Goal: Task Accomplishment & Management: Manage account settings

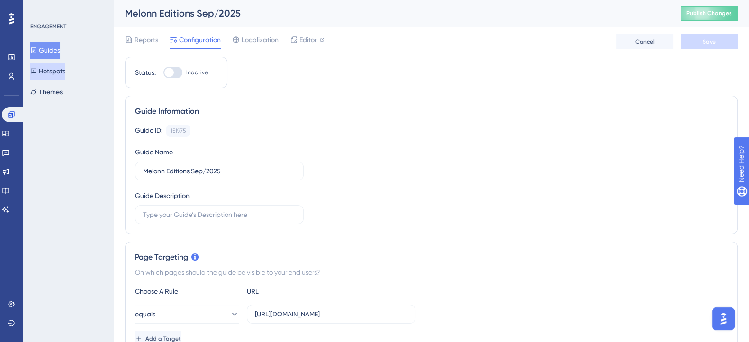
click at [62, 68] on button "Hotspots" at bounding box center [47, 71] width 35 height 17
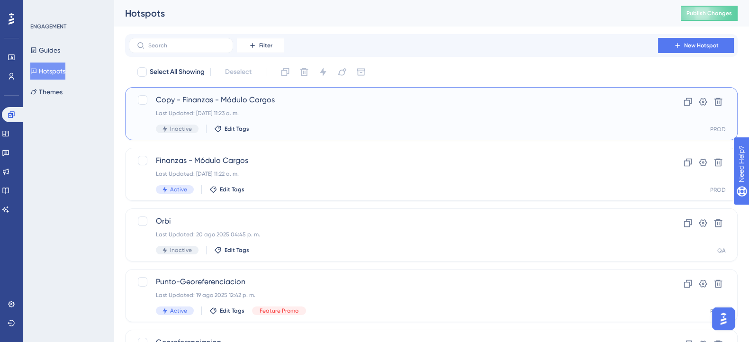
click at [205, 100] on span "Copy - Finanzas - Módulo Cargos" at bounding box center [393, 99] width 475 height 11
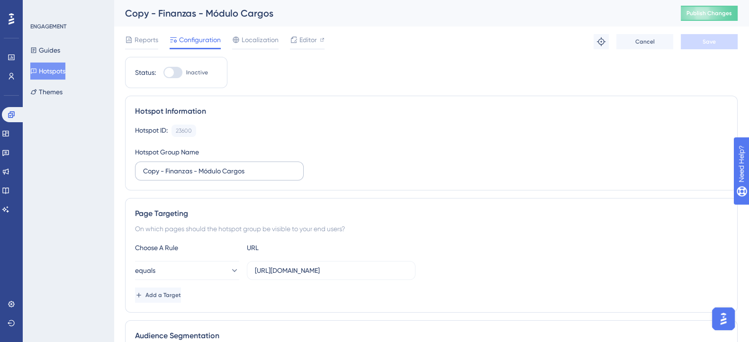
click at [223, 177] on label "Copy - Finanzas - Módulo Cargos" at bounding box center [219, 171] width 169 height 19
click at [223, 176] on input "Copy - Finanzas - Módulo Cargos" at bounding box center [219, 171] width 153 height 10
click at [173, 172] on input "Copy - Finanzas - Módulo Cargos" at bounding box center [219, 171] width 153 height 10
drag, startPoint x: 165, startPoint y: 172, endPoint x: 115, endPoint y: 174, distance: 49.8
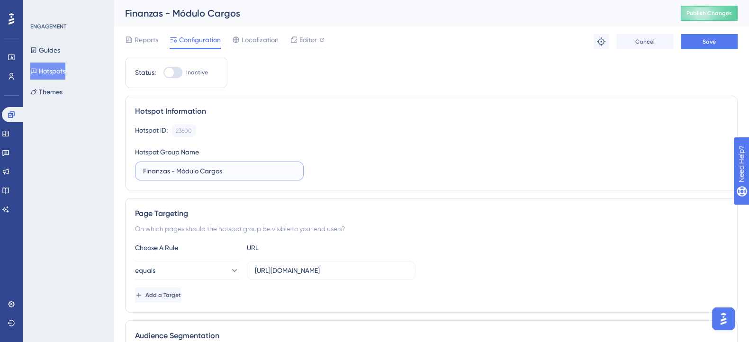
click at [260, 169] on input "Finanzas - Módulo Cargos" at bounding box center [219, 171] width 153 height 10
type input "Finanzas - Módulo Cargos - MINIBANNER"
click at [327, 136] on div "Hotspot ID: 23600 Copy" at bounding box center [431, 131] width 593 height 12
click at [302, 36] on span "Editor" at bounding box center [309, 39] width 18 height 11
click at [59, 65] on button "Hotspots" at bounding box center [47, 71] width 35 height 17
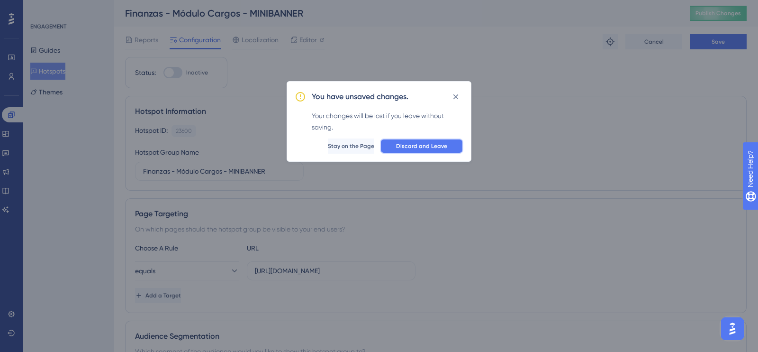
click at [415, 140] on button "Discard and Leave" at bounding box center [421, 145] width 83 height 15
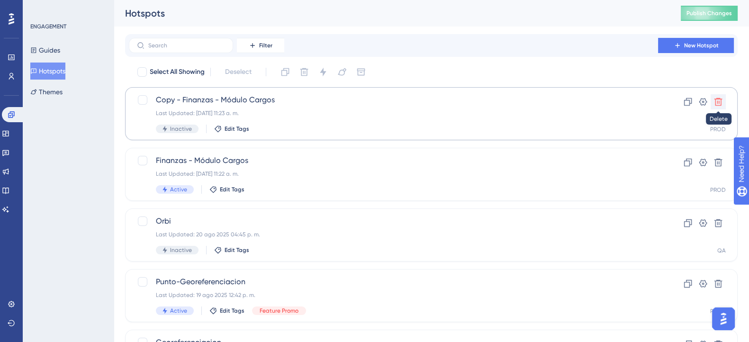
click at [718, 100] on icon at bounding box center [718, 101] width 9 height 9
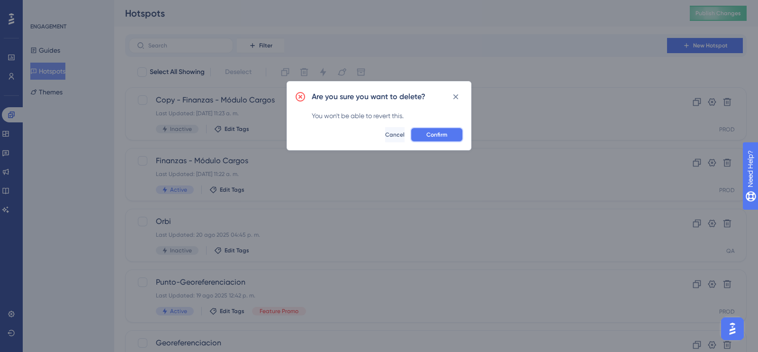
click at [451, 131] on button "Confirm" at bounding box center [436, 134] width 53 height 15
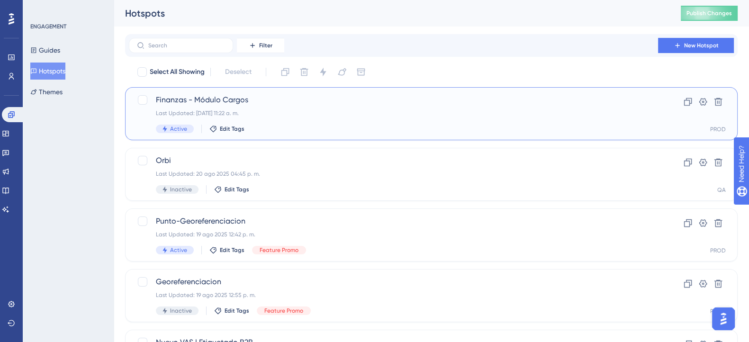
click at [409, 118] on div "Finanzas - Módulo Cargos Last Updated: 16 sept 2025 11:22 a. m. Active Edit Tags" at bounding box center [393, 113] width 475 height 39
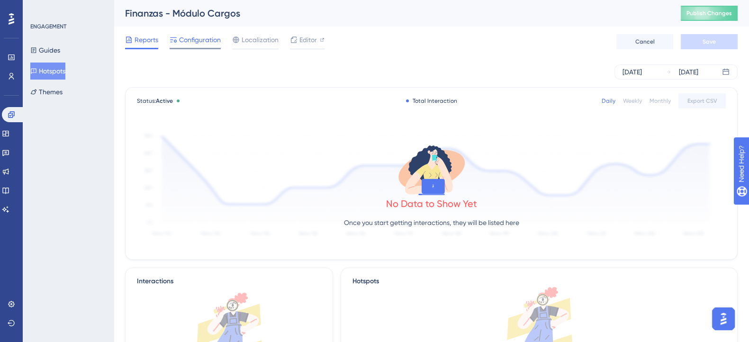
click at [197, 46] on div "Configuration" at bounding box center [195, 41] width 51 height 15
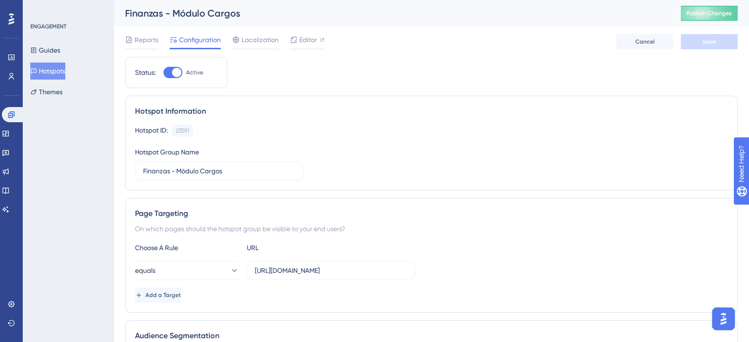
click at [167, 76] on div at bounding box center [173, 72] width 19 height 11
click at [164, 73] on input "Active" at bounding box center [163, 73] width 0 height 0
checkbox input "false"
click at [711, 43] on span "Save" at bounding box center [709, 42] width 13 height 8
click at [304, 46] on div "Editor" at bounding box center [307, 41] width 35 height 15
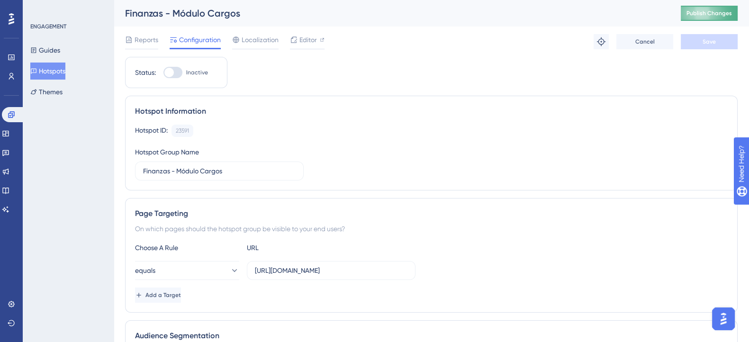
click at [701, 17] on span "Publish Changes" at bounding box center [710, 13] width 46 height 8
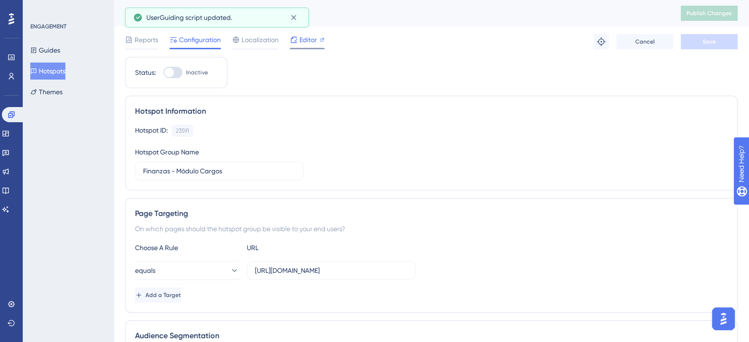
click at [305, 38] on span "Editor" at bounding box center [309, 39] width 18 height 11
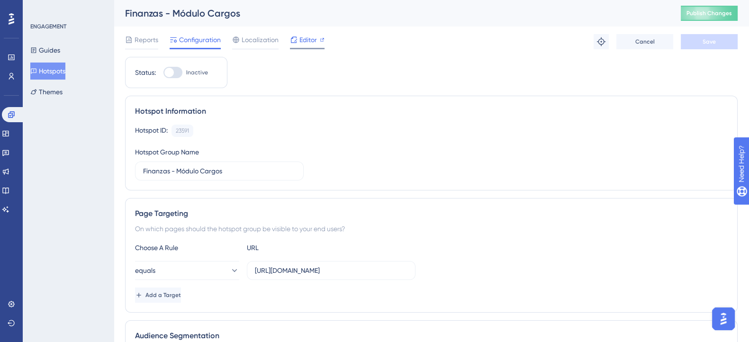
click at [310, 42] on span "Editor" at bounding box center [309, 39] width 18 height 11
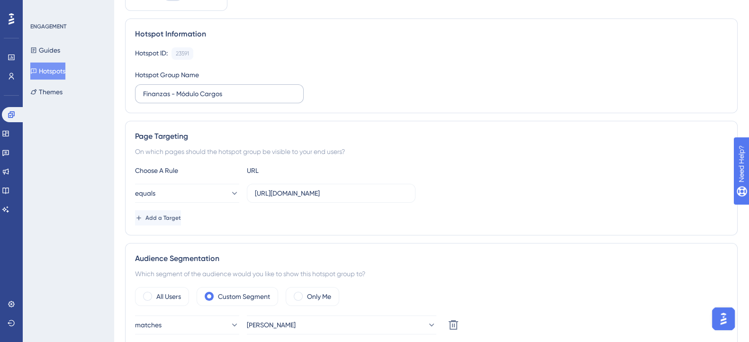
scroll to position [178, 0]
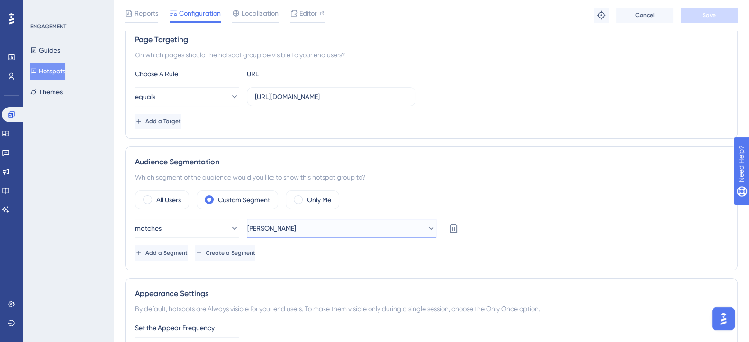
click at [380, 225] on button "Alex" at bounding box center [342, 228] width 190 height 19
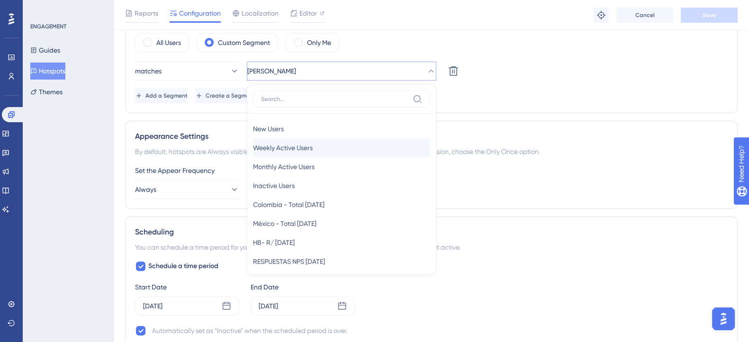
type input "t"
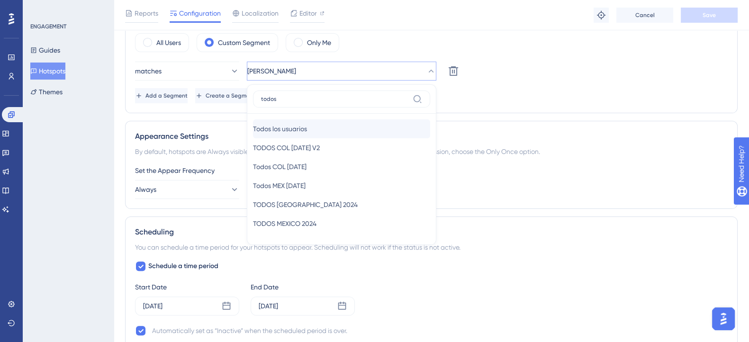
type input "todos"
click at [332, 121] on div "Todos los usuarios Todos los usuarios" at bounding box center [341, 128] width 177 height 19
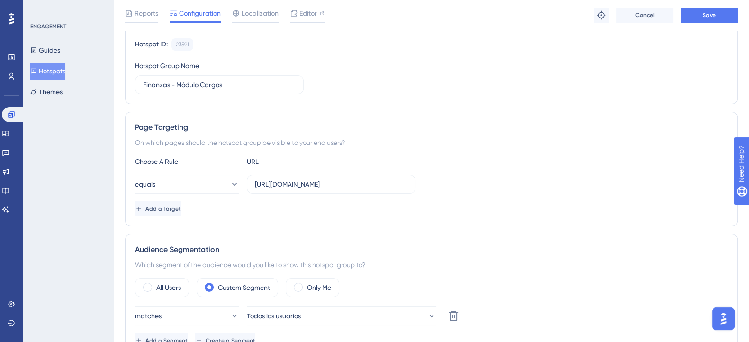
scroll to position [0, 0]
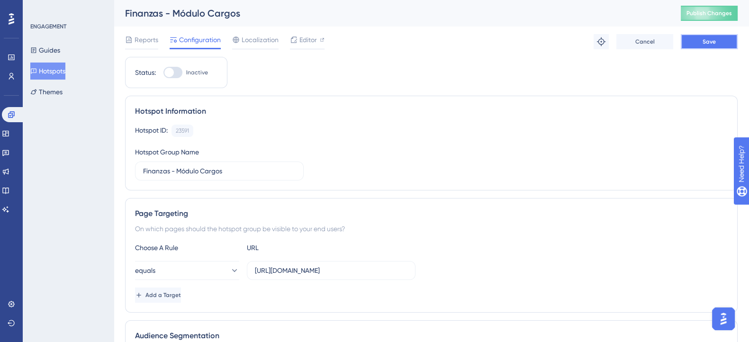
click at [708, 40] on span "Save" at bounding box center [709, 42] width 13 height 8
click at [63, 68] on button "Hotspots" at bounding box center [47, 71] width 35 height 17
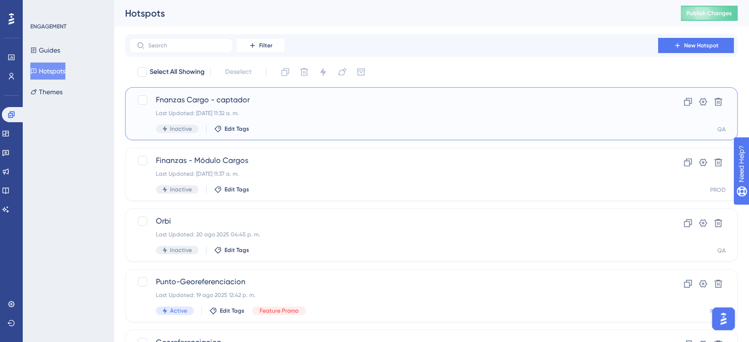
click at [245, 100] on span "Fnanzas Cargo - captador" at bounding box center [393, 99] width 475 height 11
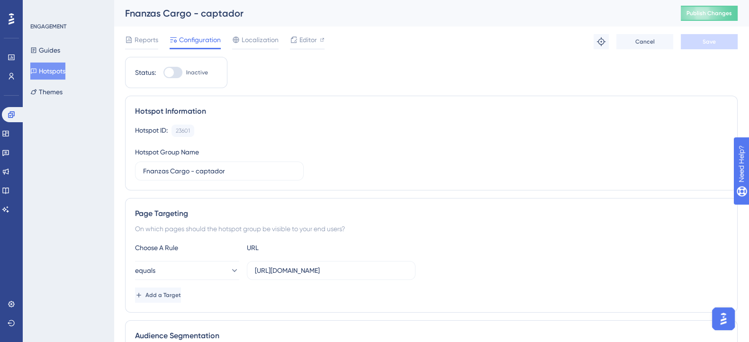
click at [44, 69] on button "Hotspots" at bounding box center [47, 71] width 35 height 17
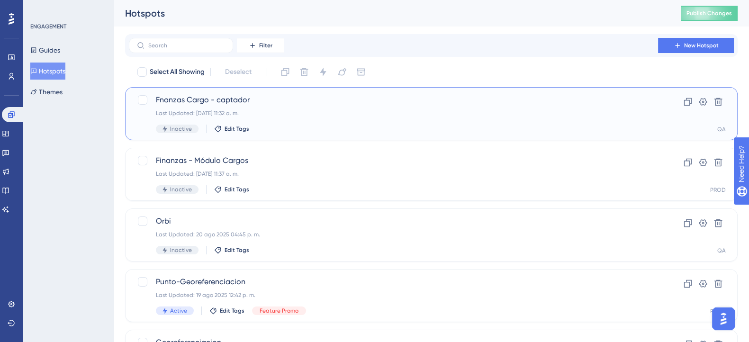
click at [320, 117] on div "Fnanzas Cargo - captador Last Updated: 16 sept 2025 11:32 a. m. Inactive Edit T…" at bounding box center [393, 113] width 475 height 39
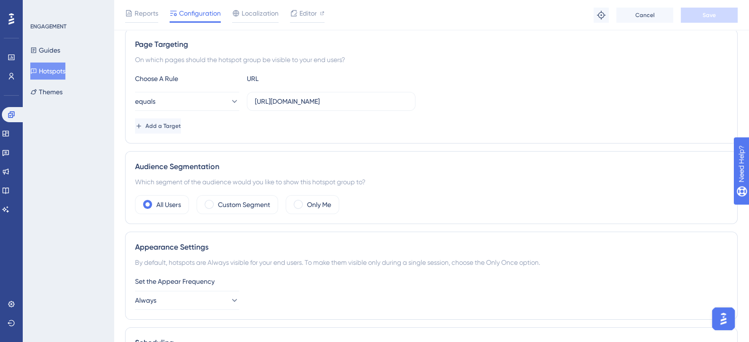
scroll to position [59, 0]
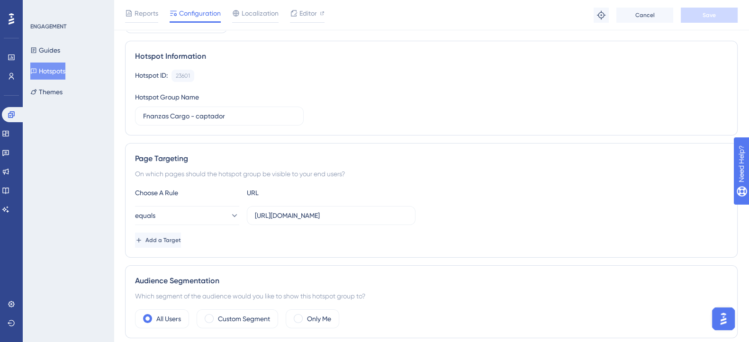
click at [65, 73] on button "Hotspots" at bounding box center [47, 71] width 35 height 17
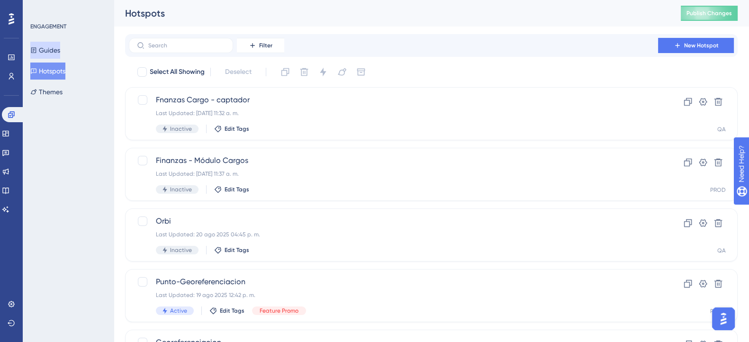
click at [47, 49] on button "Guides" at bounding box center [45, 50] width 30 height 17
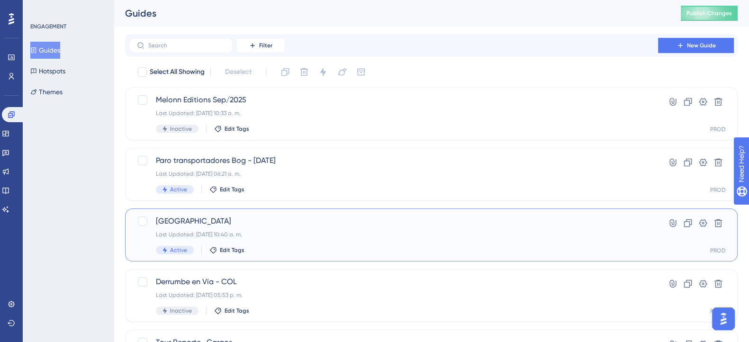
click at [266, 229] on div "Derrumbe Banner center Last Updated: 10 sept 2025 10:40 a. m. Active Edit Tags" at bounding box center [393, 235] width 475 height 39
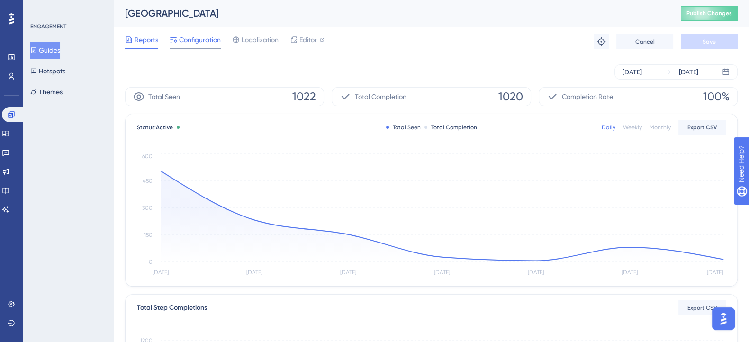
click at [213, 48] on div at bounding box center [195, 48] width 51 height 1
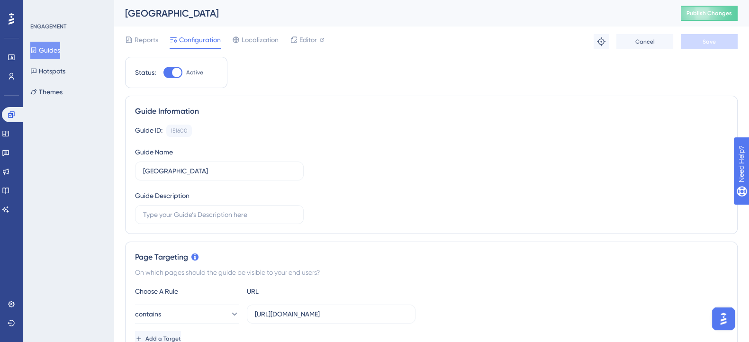
click at [169, 73] on div at bounding box center [173, 72] width 19 height 11
click at [164, 73] on input "Active" at bounding box center [163, 73] width 0 height 0
checkbox input "false"
click at [719, 45] on button "Save" at bounding box center [709, 41] width 57 height 15
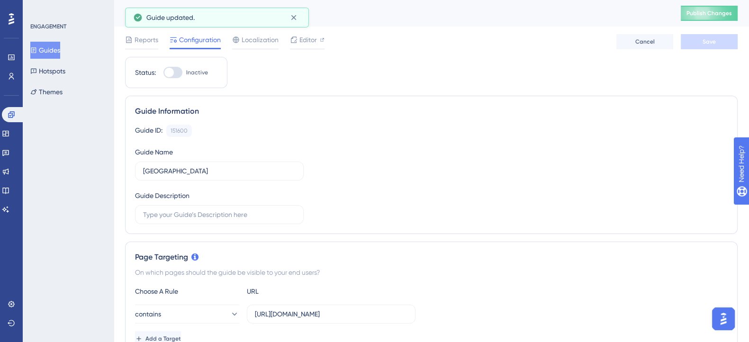
click at [60, 46] on button "Guides" at bounding box center [45, 50] width 30 height 17
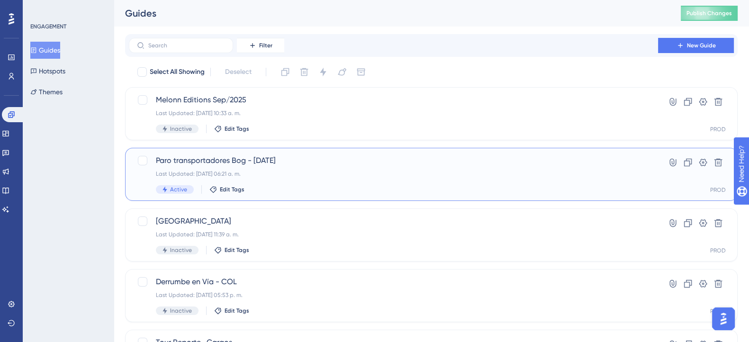
click at [230, 155] on span "Paro transportadores Bog - 16/09/2025" at bounding box center [393, 160] width 475 height 11
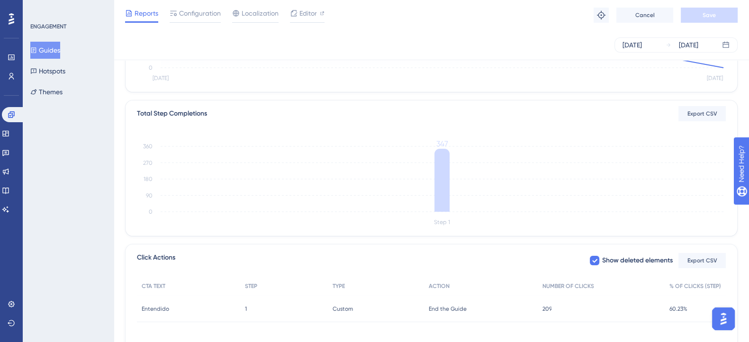
scroll to position [21, 0]
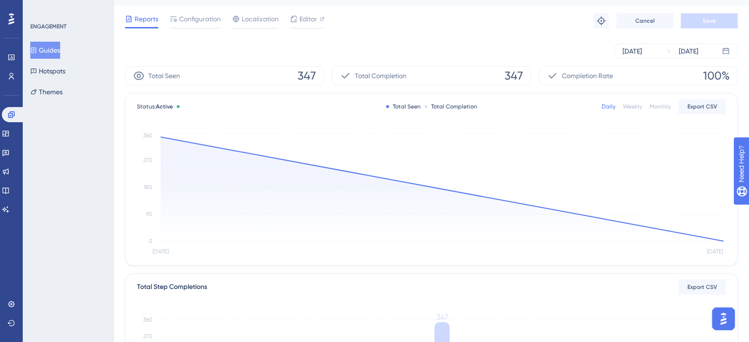
click at [304, 77] on span "347" at bounding box center [307, 75] width 18 height 15
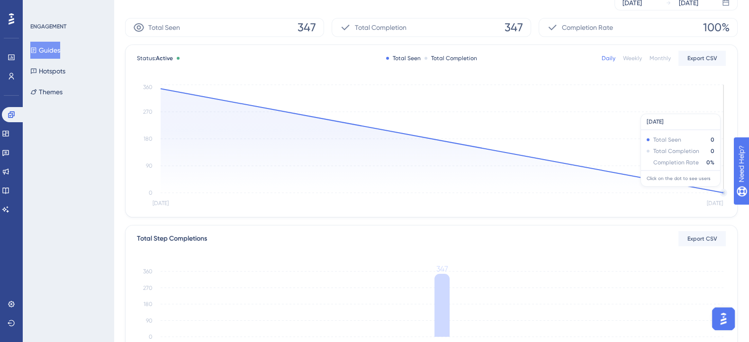
scroll to position [258, 0]
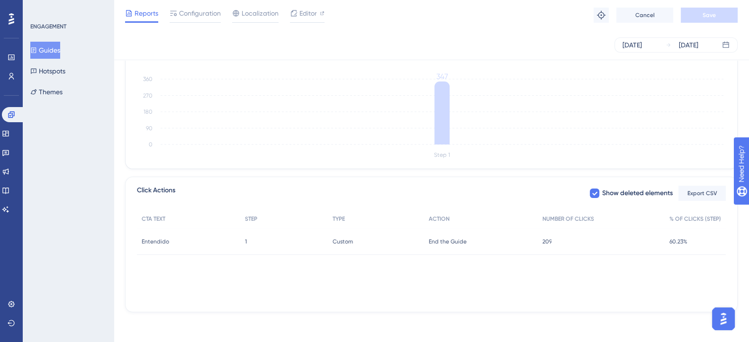
click at [455, 241] on span "End the Guide" at bounding box center [448, 242] width 38 height 8
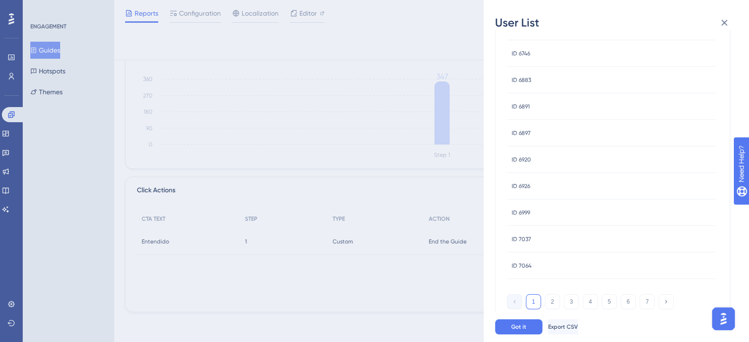
scroll to position [0, 0]
click at [723, 22] on icon at bounding box center [724, 22] width 11 height 11
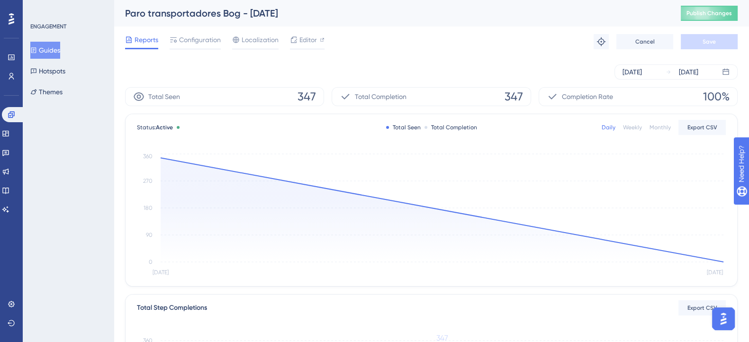
click at [102, 91] on div "Guides Hotspots Themes" at bounding box center [68, 71] width 77 height 59
click at [58, 45] on button "Guides" at bounding box center [45, 50] width 30 height 17
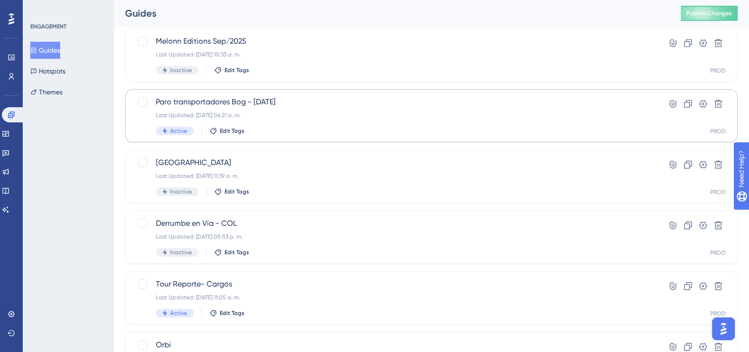
scroll to position [118, 0]
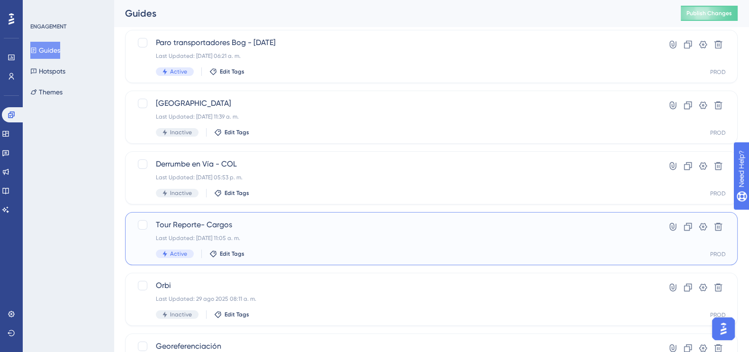
click at [279, 231] on div "Tour Reporte- Cargos Last Updated: 16 sept 2025 11:05 a. m. Active Edit Tags" at bounding box center [393, 238] width 475 height 39
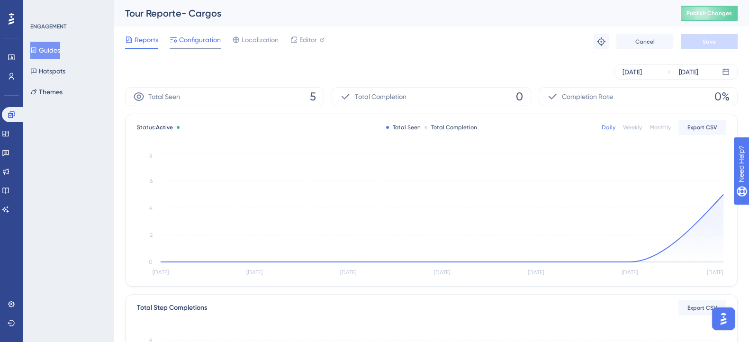
click at [209, 39] on span "Configuration" at bounding box center [200, 39] width 42 height 11
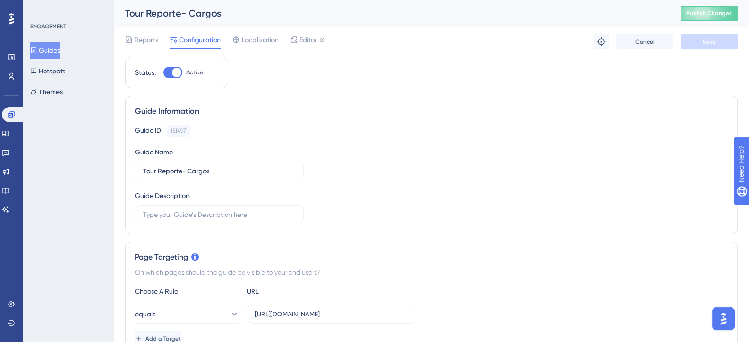
click at [175, 73] on div at bounding box center [176, 72] width 9 height 9
click at [164, 73] on input "Active" at bounding box center [163, 73] width 0 height 0
checkbox input "false"
click at [702, 46] on button "Save" at bounding box center [709, 41] width 57 height 15
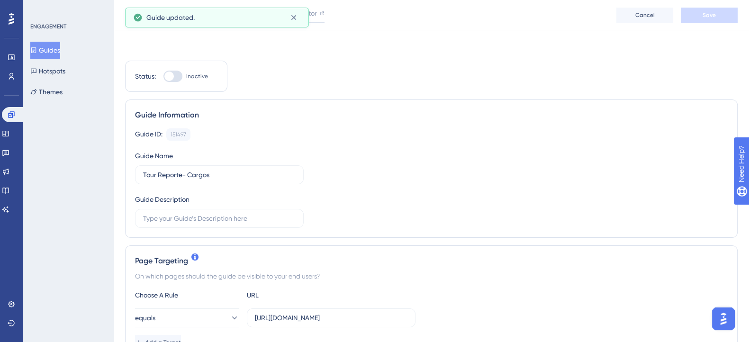
scroll to position [178, 0]
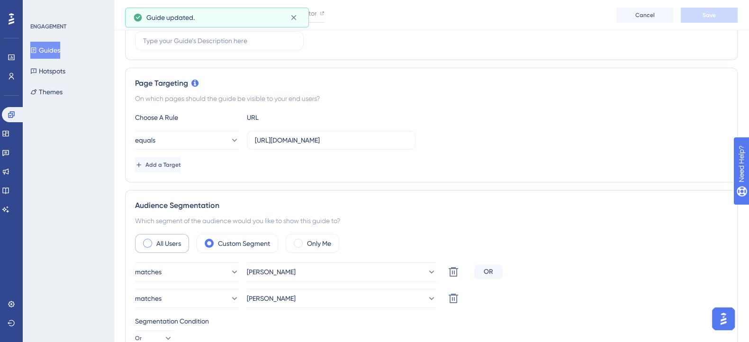
click at [146, 244] on span at bounding box center [147, 243] width 9 height 9
click at [155, 240] on input "radio" at bounding box center [155, 240] width 0 height 0
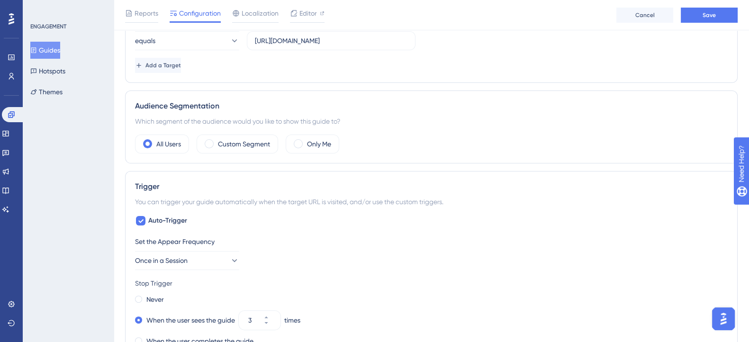
scroll to position [296, 0]
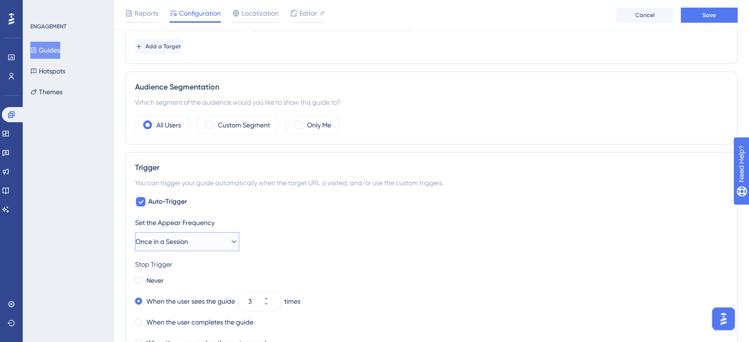
click at [203, 233] on button "Once in a Session" at bounding box center [187, 241] width 104 height 19
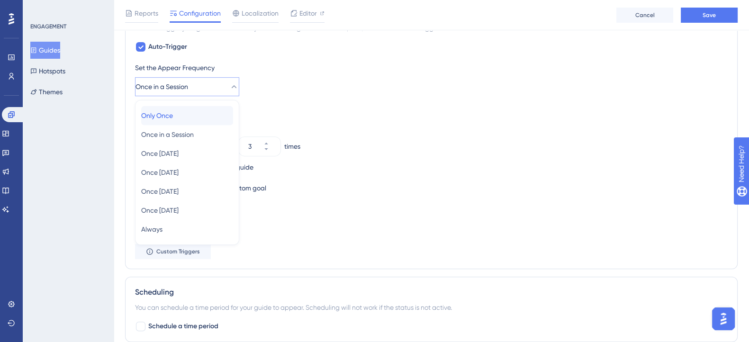
click at [173, 110] on span "Only Once" at bounding box center [157, 115] width 32 height 11
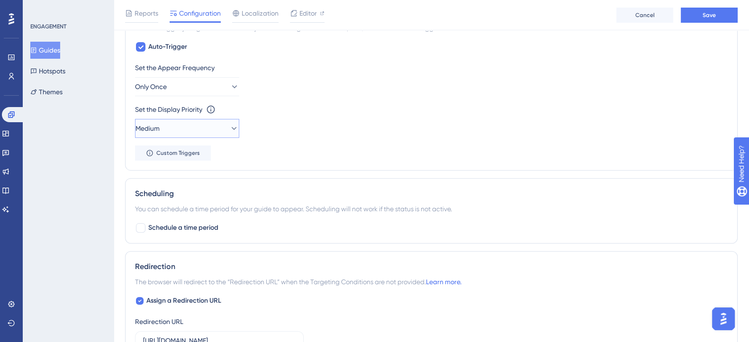
click at [223, 134] on button "Medium" at bounding box center [187, 128] width 104 height 19
click at [192, 175] on div "Medium Medium" at bounding box center [187, 176] width 92 height 19
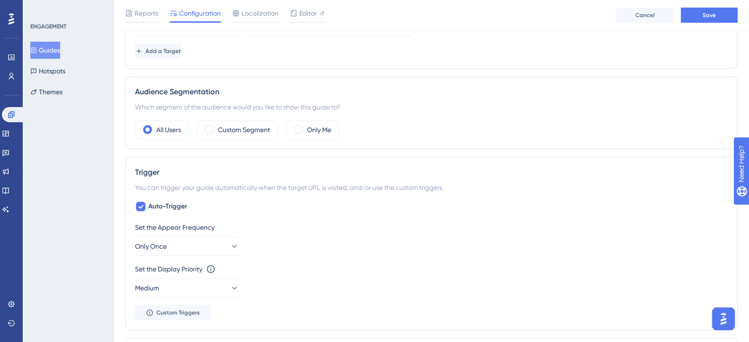
scroll to position [310, 0]
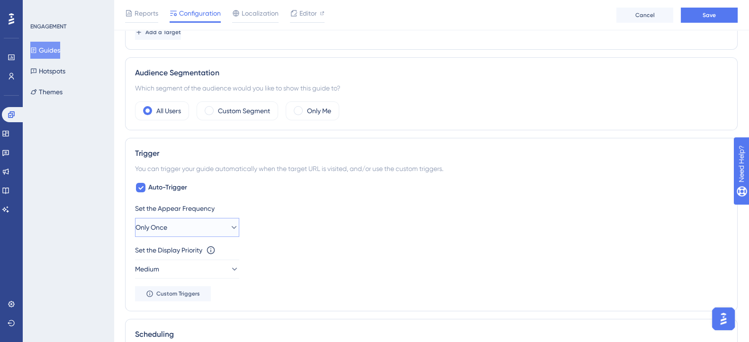
click at [230, 233] on button "Only Once" at bounding box center [187, 227] width 104 height 19
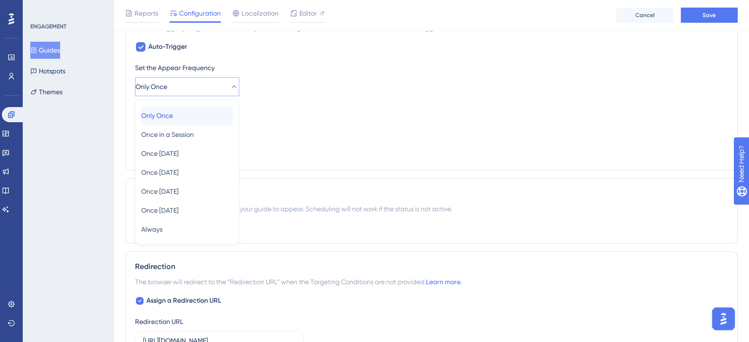
click at [187, 117] on div "Only Once Only Once" at bounding box center [187, 115] width 92 height 19
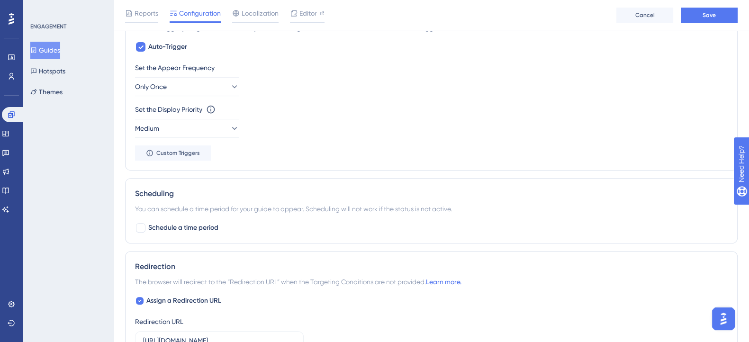
click at [262, 113] on div "Set the Display Priority This option will set the display priority between auto…" at bounding box center [431, 109] width 593 height 11
click at [200, 148] on button "Custom Triggers" at bounding box center [173, 153] width 76 height 15
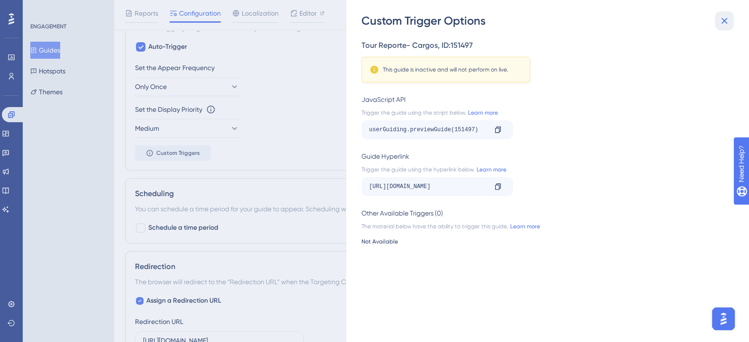
click at [724, 21] on icon at bounding box center [725, 21] width 6 height 6
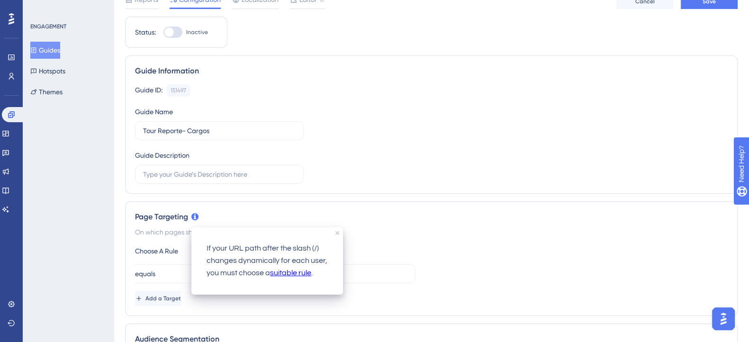
scroll to position [59, 0]
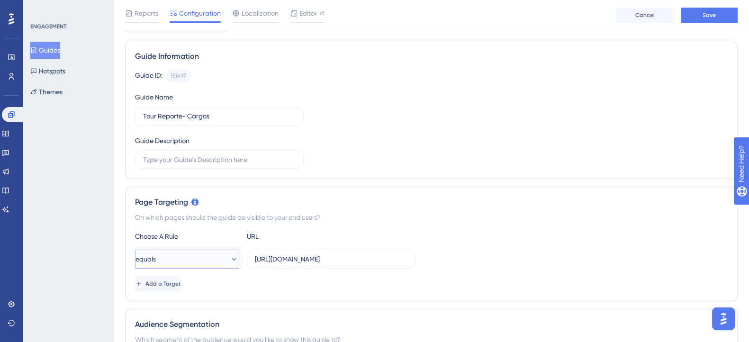
click at [229, 261] on icon at bounding box center [233, 259] width 9 height 9
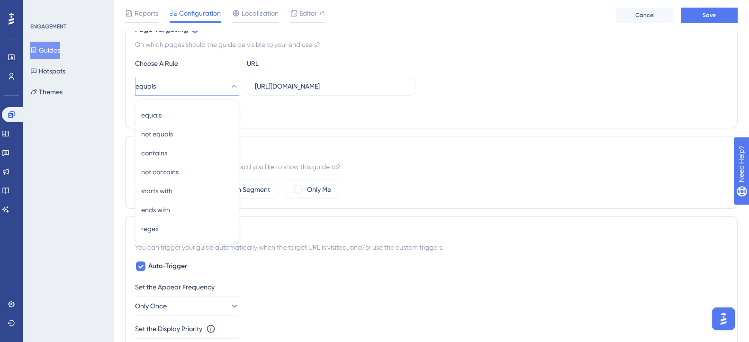
click at [552, 82] on div "equals equals equals not equals not equals contains contains not contains not c…" at bounding box center [431, 86] width 593 height 19
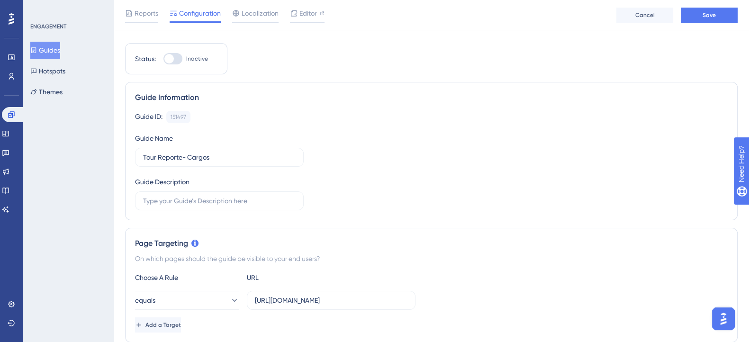
scroll to position [0, 0]
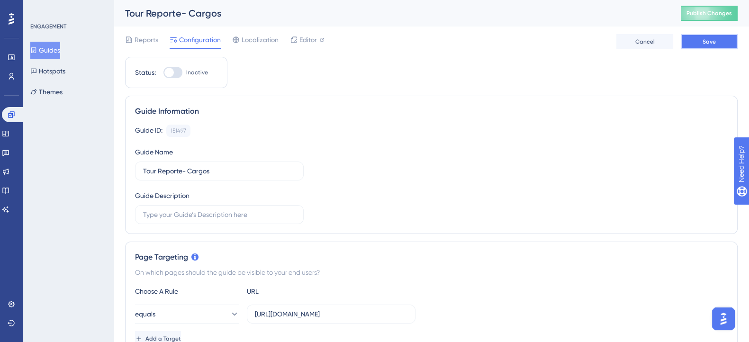
click at [711, 48] on button "Save" at bounding box center [709, 41] width 57 height 15
click at [524, 172] on div "Guide ID: 151497 Copy Guide Name Tour Reporte- Cargos Guide Description" at bounding box center [431, 175] width 593 height 100
click at [46, 51] on button "Guides" at bounding box center [45, 50] width 30 height 17
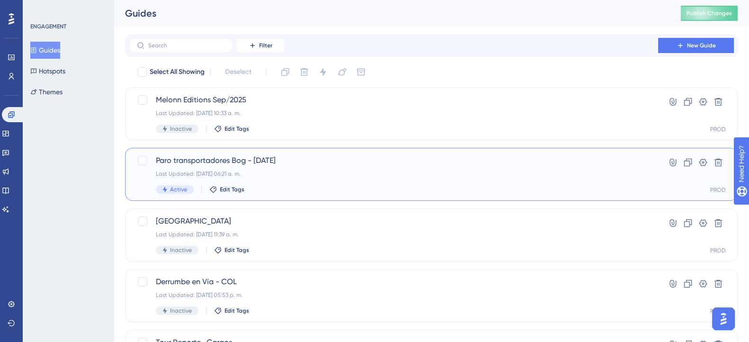
click at [319, 176] on div "Last Updated: 16 sept 2025 06:21 a. m." at bounding box center [393, 174] width 475 height 8
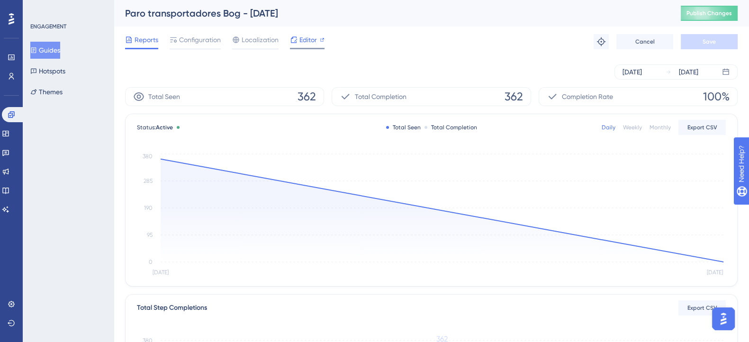
click at [306, 43] on span "Editor" at bounding box center [309, 39] width 18 height 11
click at [700, 18] on button "Publish Changes" at bounding box center [709, 13] width 57 height 15
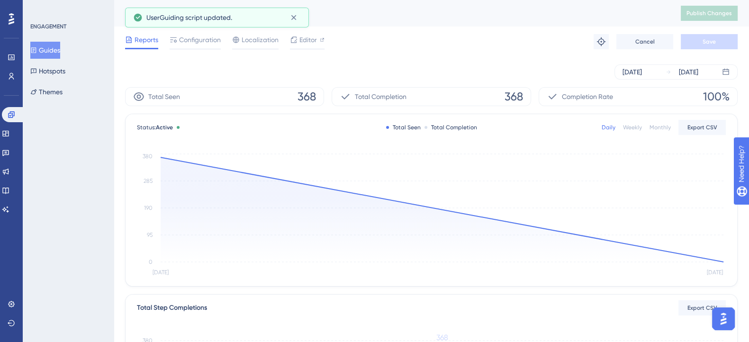
click at [512, 55] on div "Reports Configuration Localization Editor Troubleshoot Cancel Save" at bounding box center [431, 42] width 613 height 30
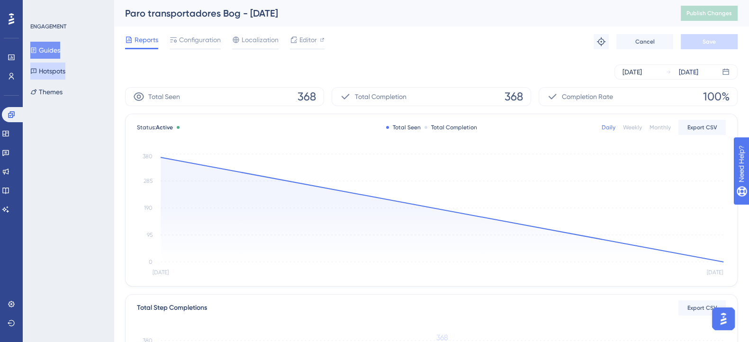
click at [65, 64] on button "Hotspots" at bounding box center [47, 71] width 35 height 17
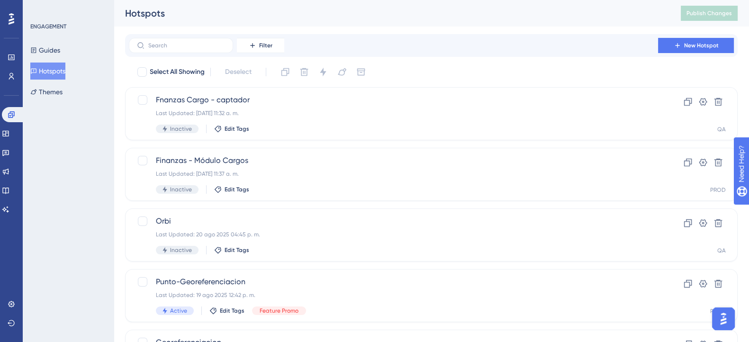
click at [383, 17] on div "Hotspots" at bounding box center [391, 13] width 532 height 13
